Goal: Task Accomplishment & Management: Manage account settings

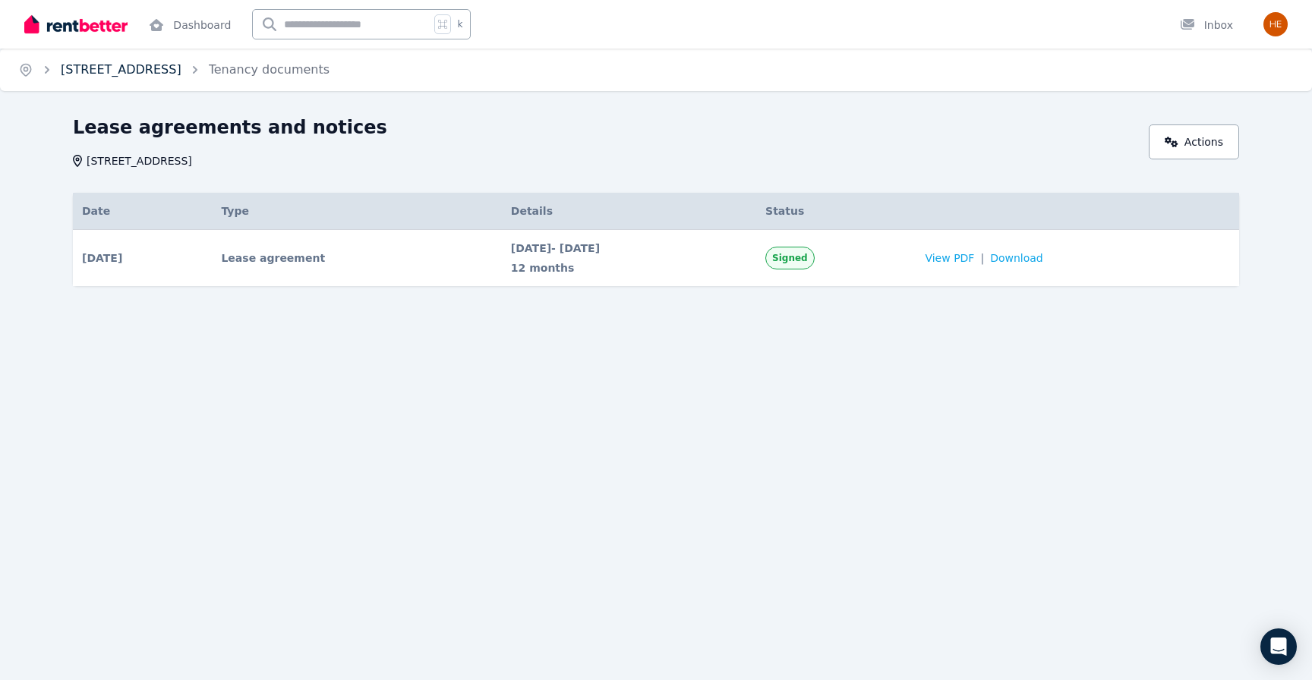
click at [181, 68] on link "14A Mundurra Avenue, Ocean Shores" at bounding box center [121, 69] width 121 height 14
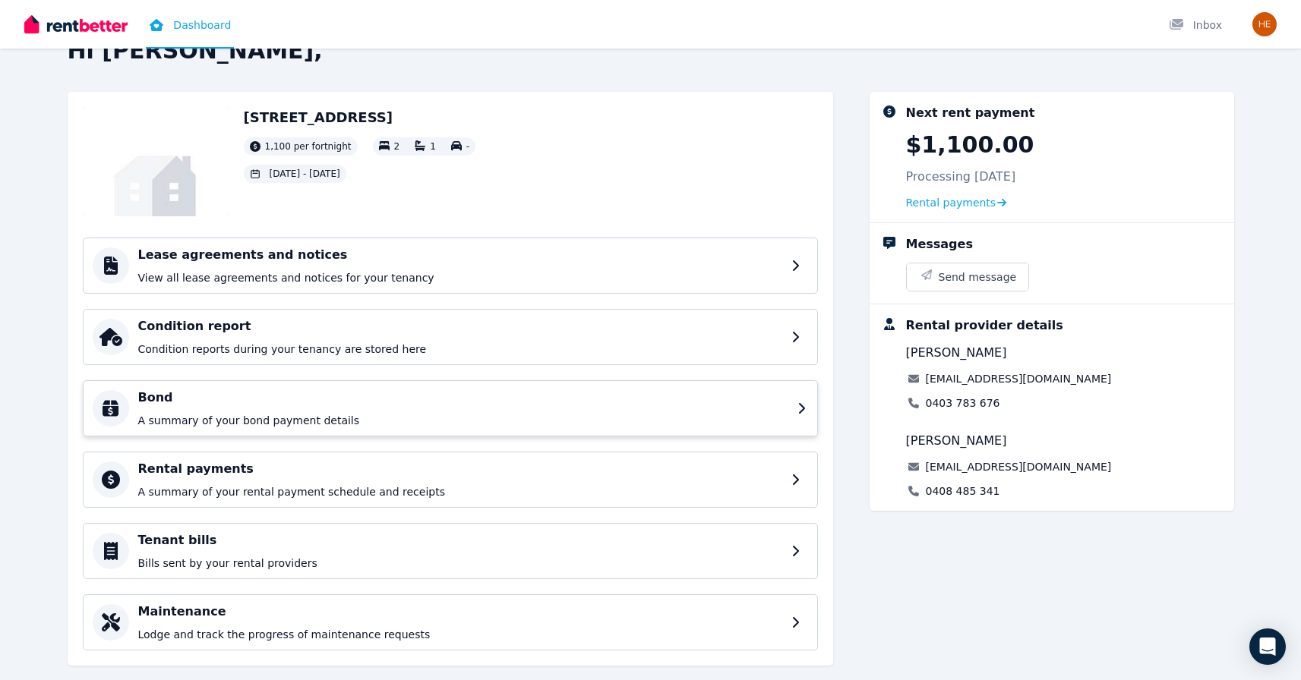
scroll to position [39, 0]
click at [386, 489] on p "A summary of your rental payment schedule and receipts" at bounding box center [463, 491] width 650 height 15
